Goal: Browse casually

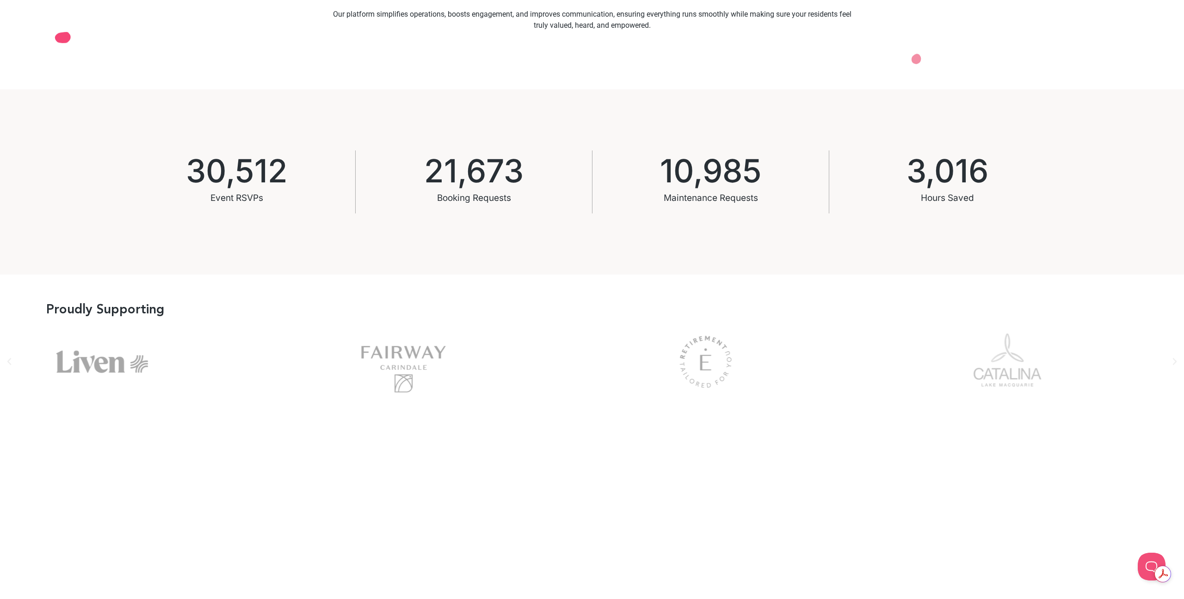
click at [386, 396] on div "Fairway" at bounding box center [404, 361] width 279 height 74
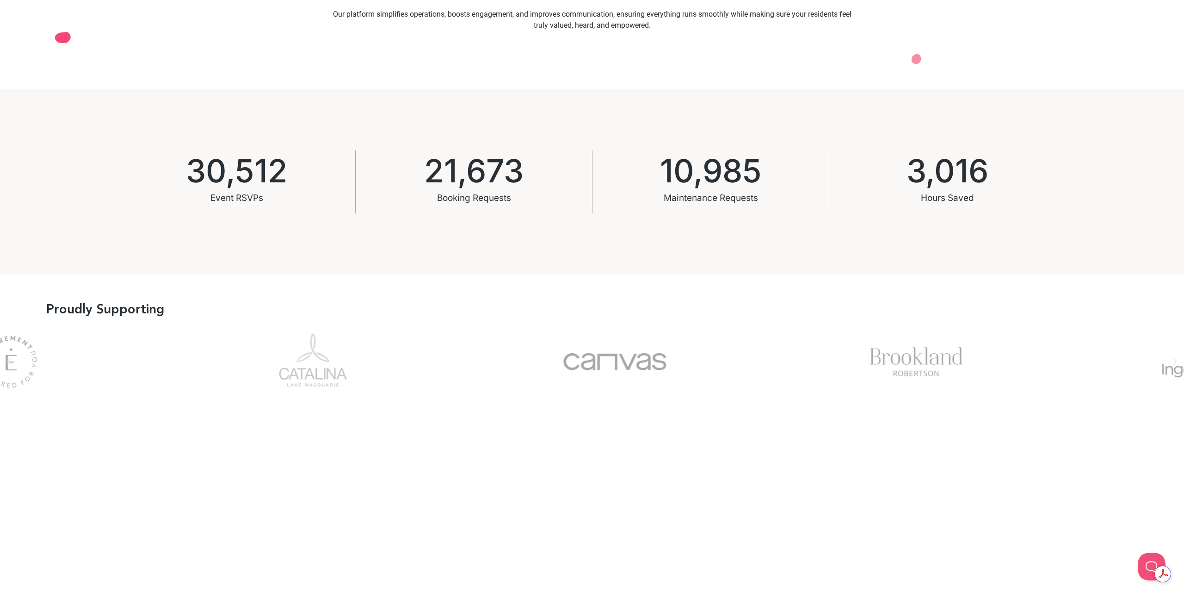
click at [277, 366] on div "Picture2" at bounding box center [312, 361] width 279 height 74
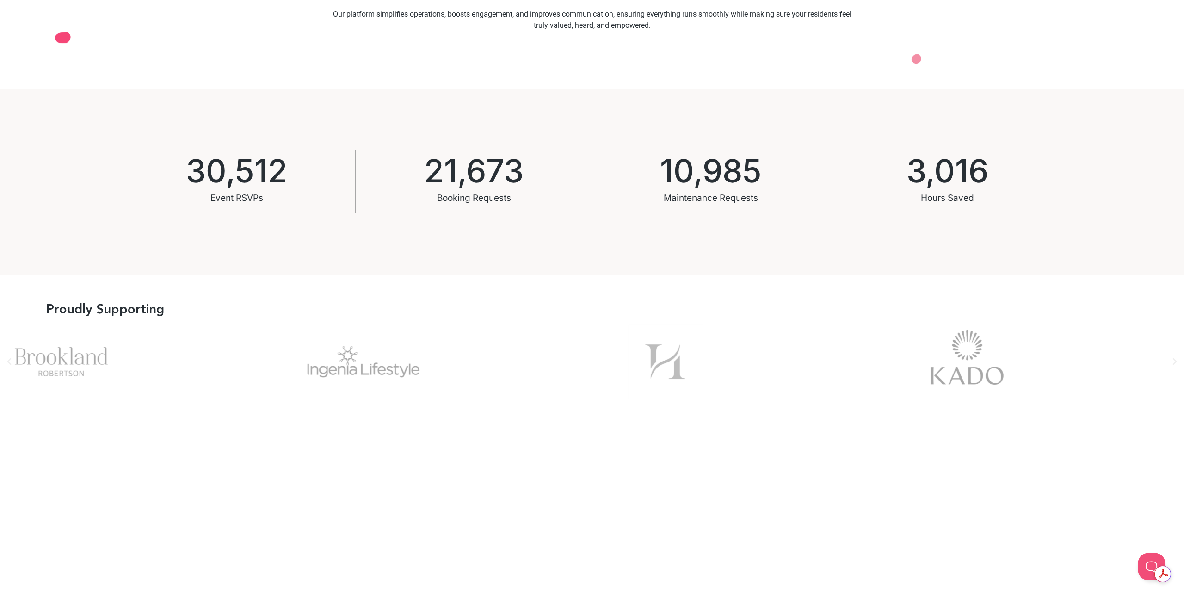
click at [68, 342] on div "Brookland" at bounding box center [61, 361] width 279 height 74
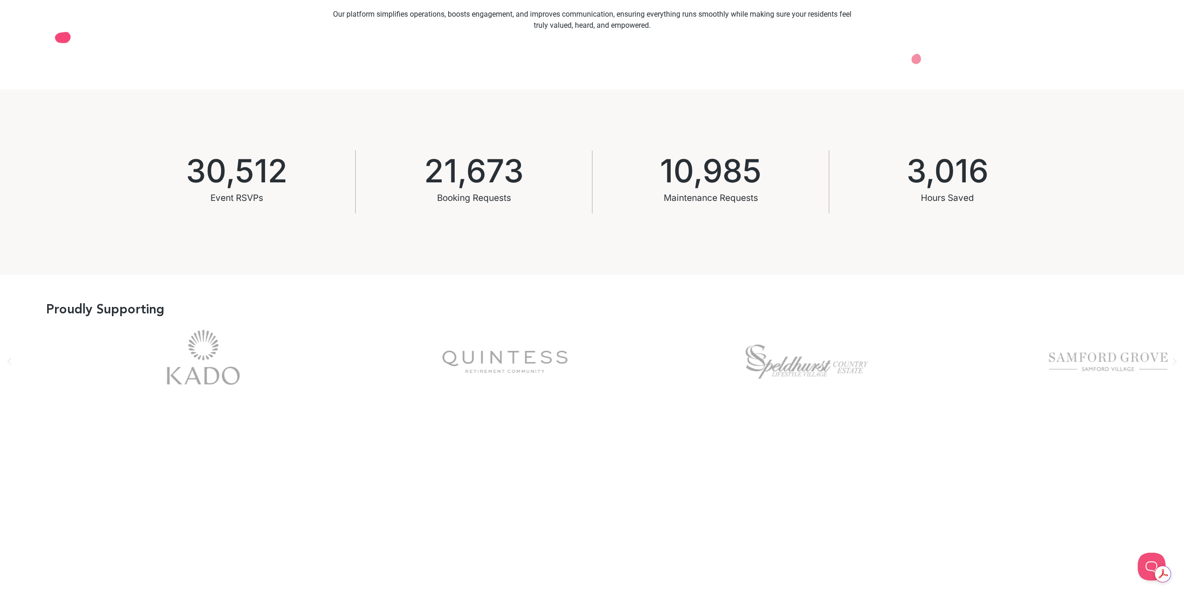
click at [184, 349] on div "kado-logo" at bounding box center [203, 361] width 279 height 74
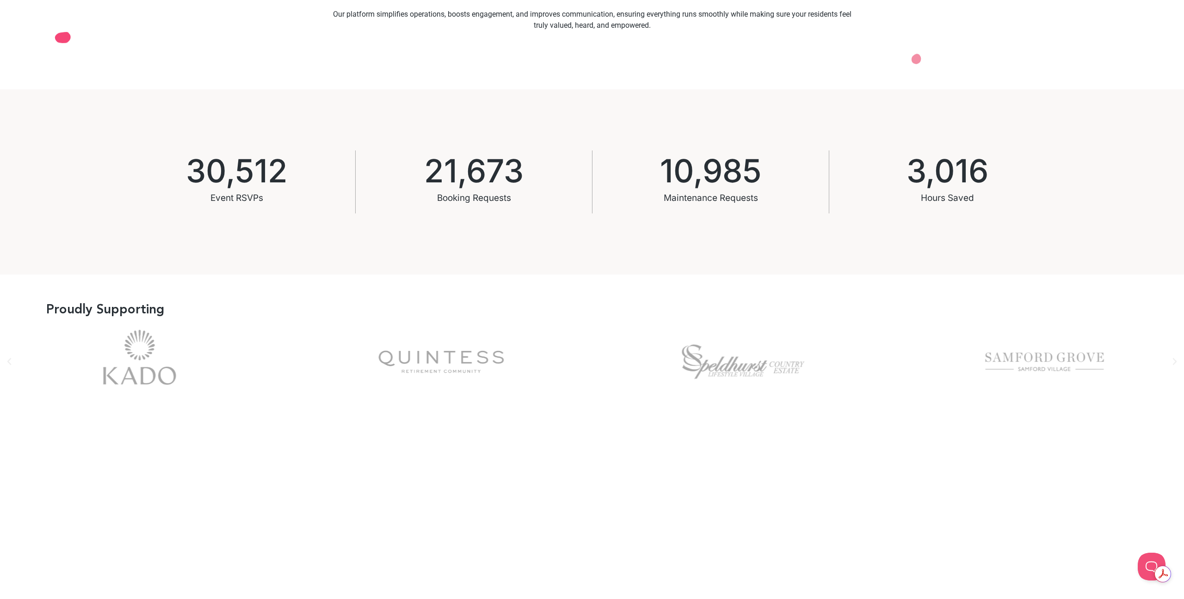
click at [192, 350] on div "kado-logo" at bounding box center [139, 361] width 279 height 74
click at [186, 360] on div "kado-logo" at bounding box center [139, 361] width 279 height 74
click at [180, 383] on div "kado-logo" at bounding box center [139, 361] width 279 height 74
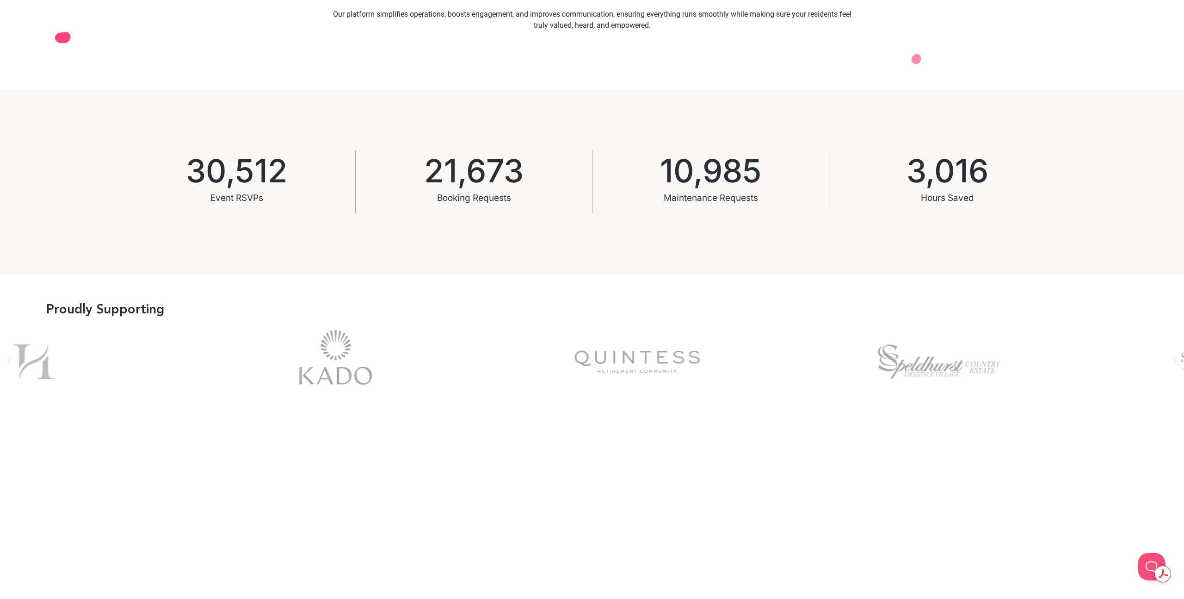
click at [931, 363] on div "speld-logo" at bounding box center [939, 361] width 279 height 74
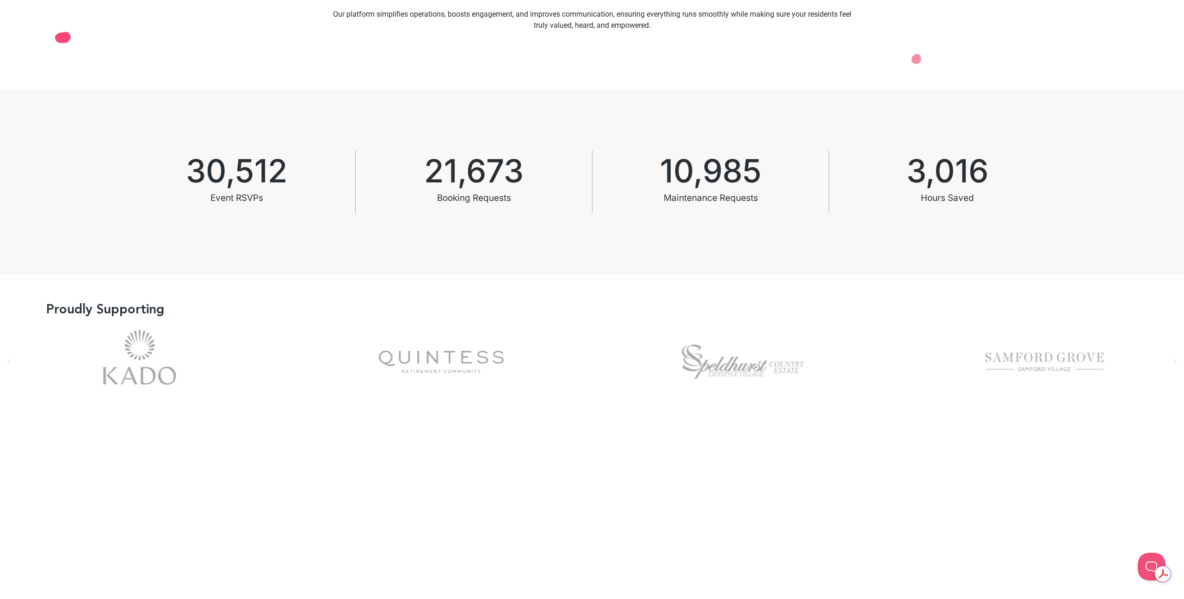
click at [551, 360] on div "quintess-logo" at bounding box center [441, 361] width 279 height 74
